Goal: Transaction & Acquisition: Purchase product/service

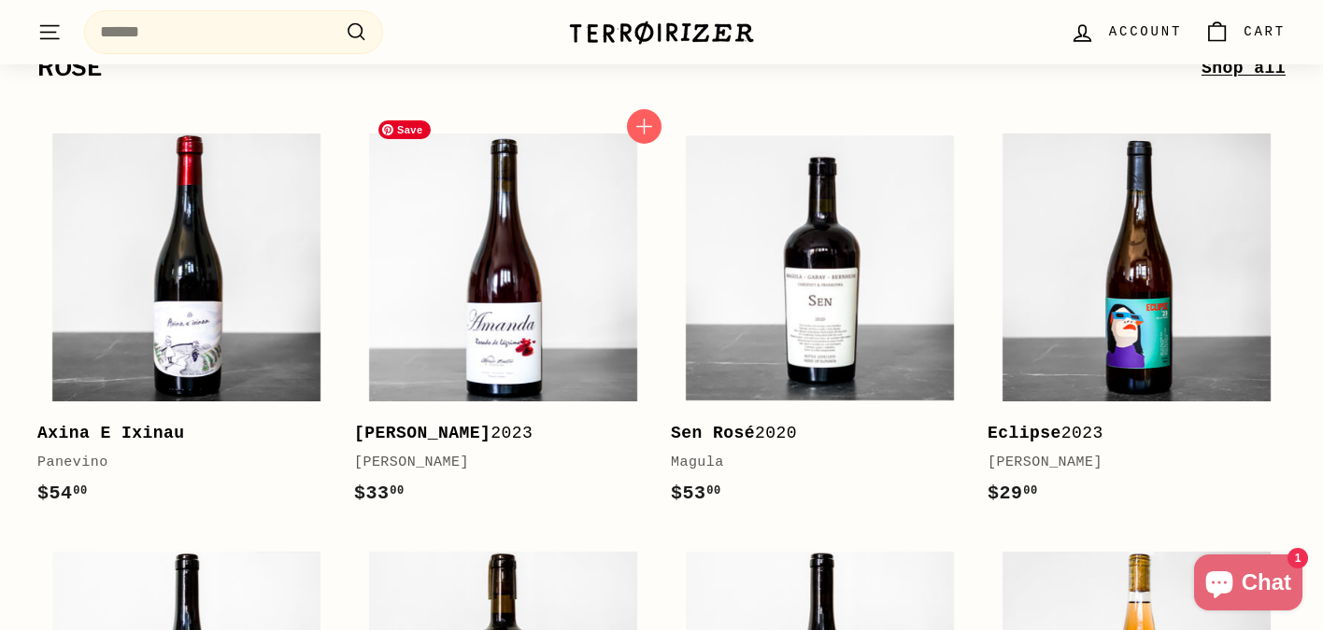
scroll to position [5391, 0]
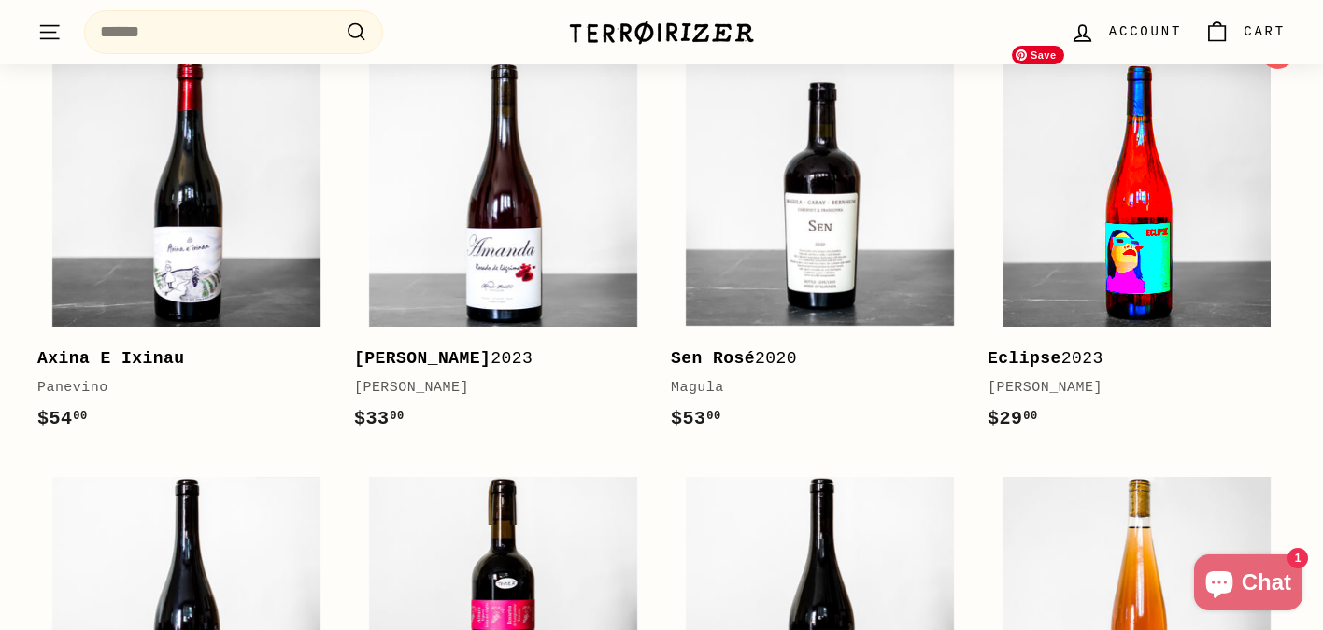
click at [1175, 237] on img at bounding box center [1136, 193] width 268 height 268
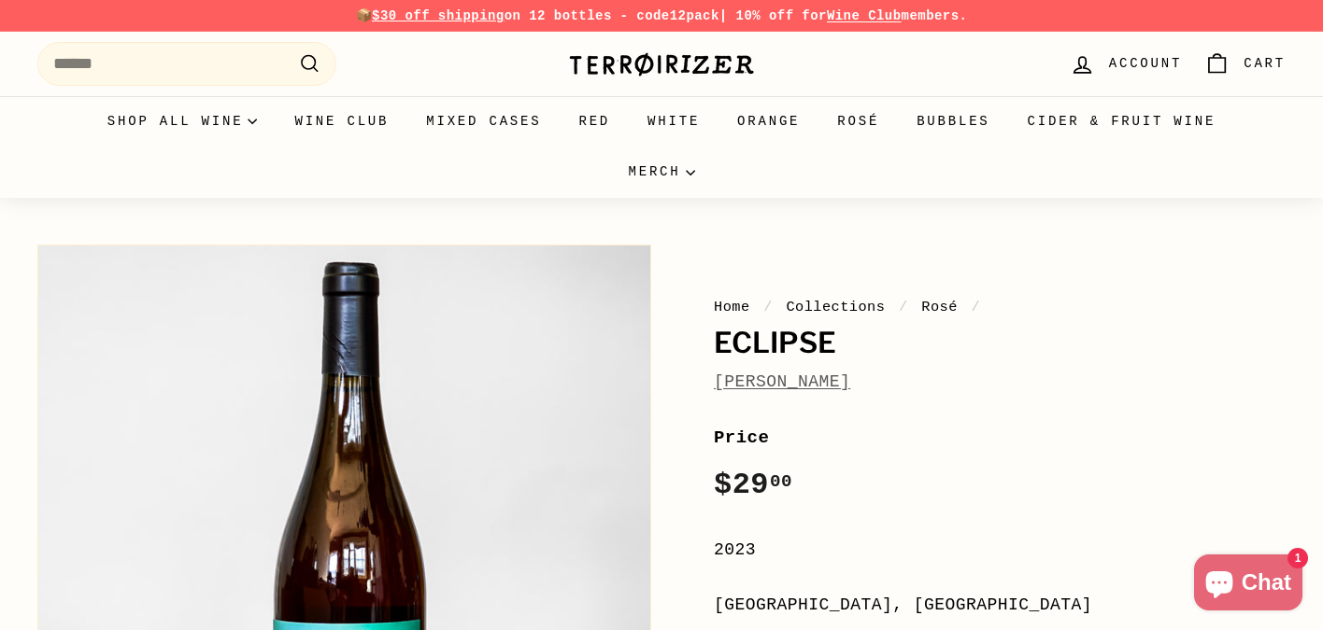
click at [785, 385] on link "[PERSON_NAME]" at bounding box center [782, 382] width 136 height 19
